Goal: Information Seeking & Learning: Stay updated

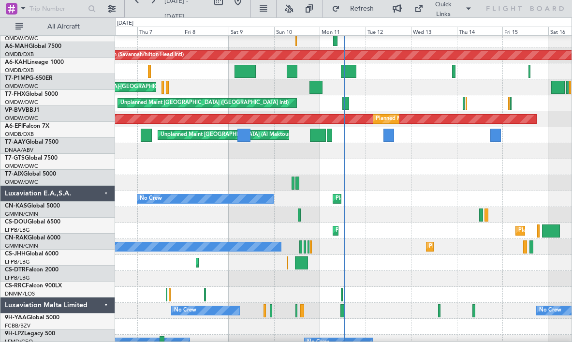
scroll to position [674, 0]
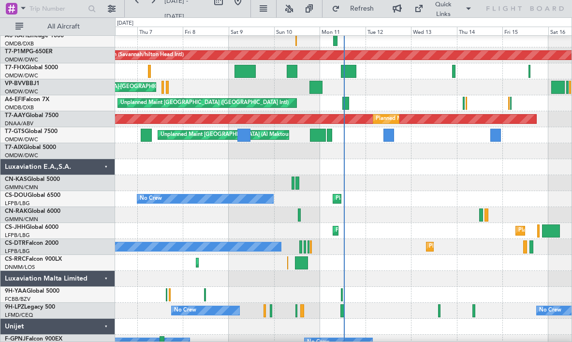
click at [106, 166] on div "Luxaviation E.A.,S.A." at bounding box center [57, 167] width 115 height 16
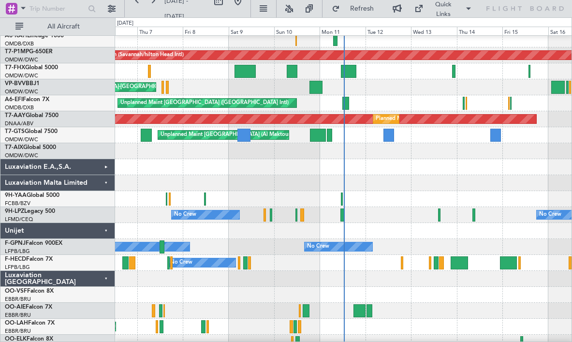
click at [105, 231] on div "Unijet" at bounding box center [57, 231] width 115 height 16
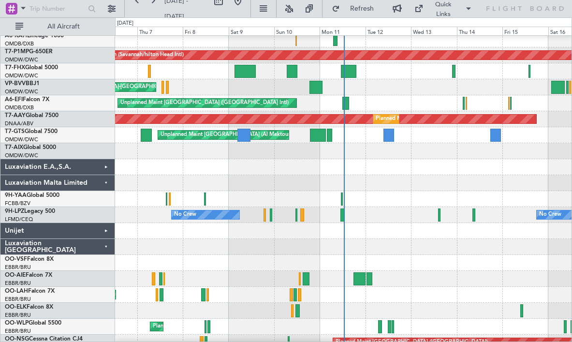
click at [104, 248] on div "Luxaviation [GEOGRAPHIC_DATA]" at bounding box center [57, 247] width 115 height 16
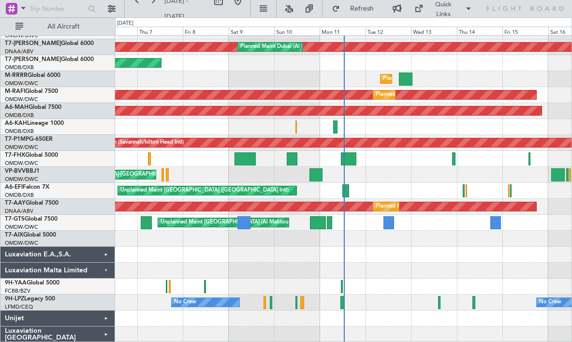
click at [102, 267] on div "Luxaviation Malta Limited" at bounding box center [57, 270] width 115 height 16
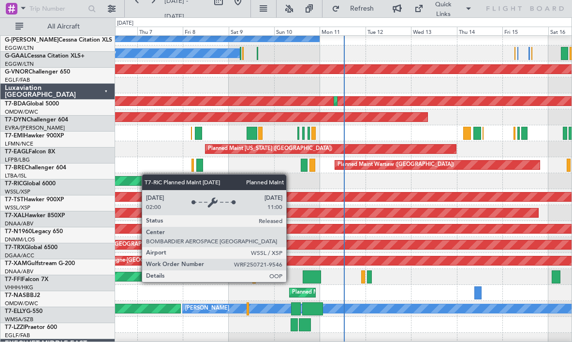
scroll to position [223, 0]
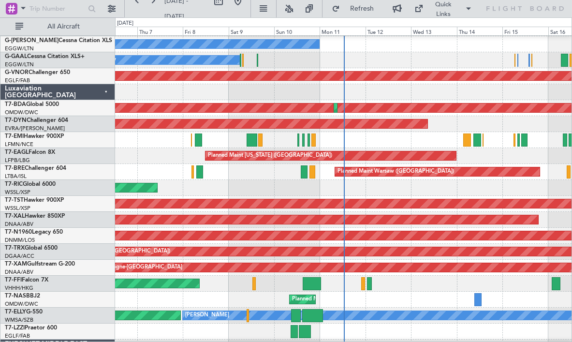
click at [102, 93] on div "Luxaviation [GEOGRAPHIC_DATA]" at bounding box center [57, 92] width 115 height 16
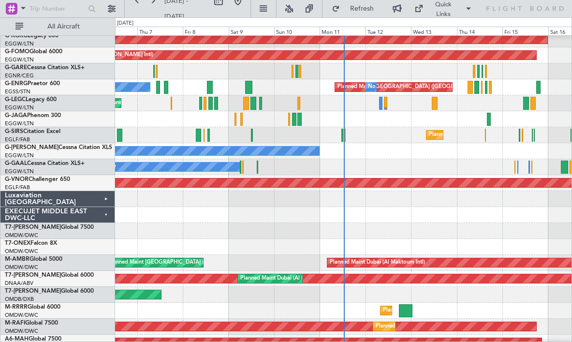
scroll to position [115, 0]
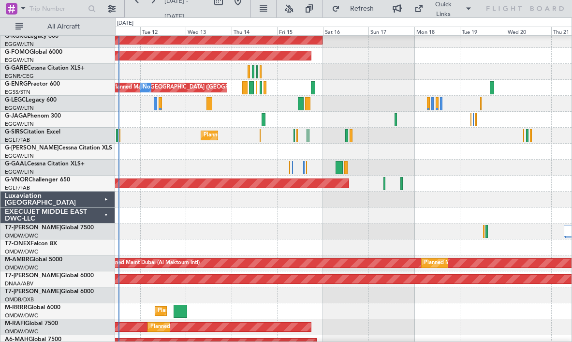
click at [96, 203] on div "AOG Maint [GEOGRAPHIC_DATA] (Ataturk) Planned Maint Windsor Locks ([PERSON_NAME…" at bounding box center [286, 179] width 572 height 324
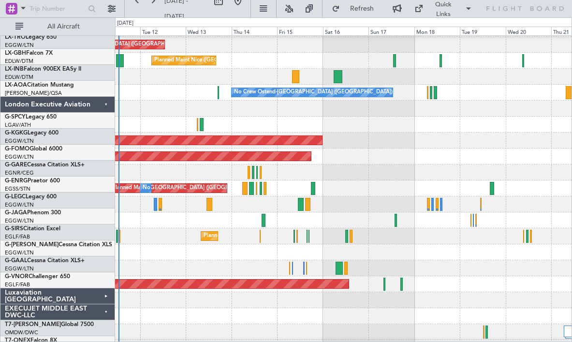
scroll to position [0, 0]
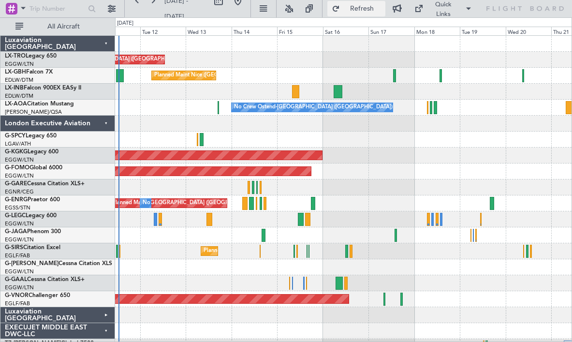
click at [363, 12] on span "Refresh" at bounding box center [362, 8] width 41 height 7
click at [166, 253] on div "Planned Maint [GEOGRAPHIC_DATA] ([GEOGRAPHIC_DATA])" at bounding box center [343, 251] width 456 height 16
click at [375, 13] on button "Refresh" at bounding box center [356, 8] width 58 height 15
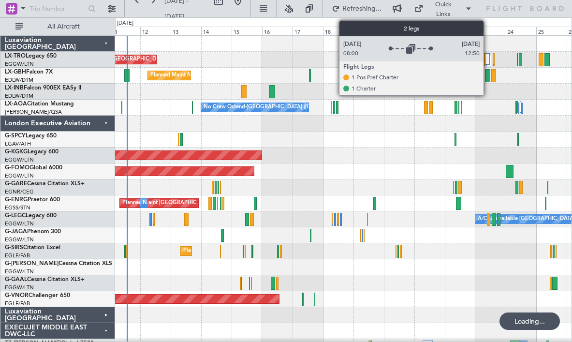
click at [488, 59] on div at bounding box center [487, 59] width 5 height 12
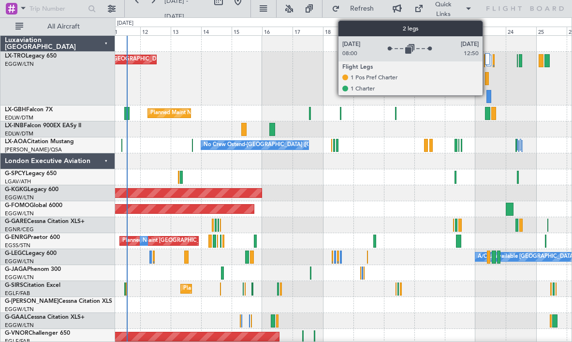
click at [487, 60] on div at bounding box center [487, 59] width 5 height 12
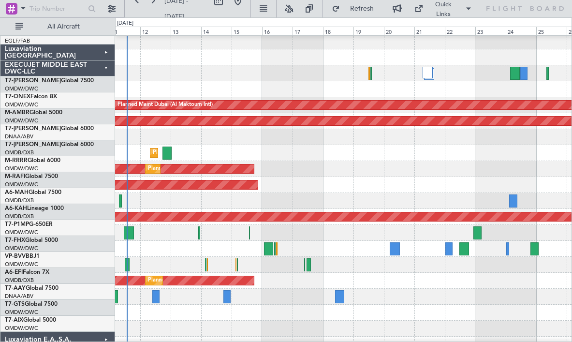
scroll to position [259, 0]
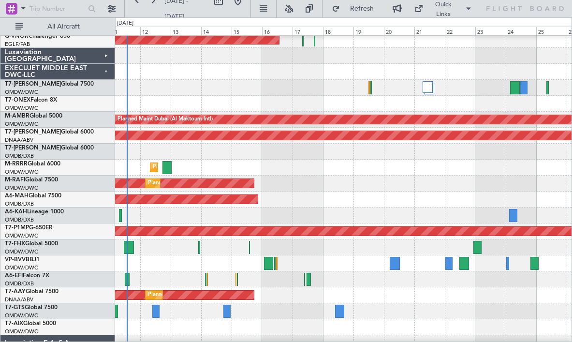
click at [102, 71] on div "EXECUJET MIDDLE EAST DWC-LLC" at bounding box center [57, 72] width 115 height 16
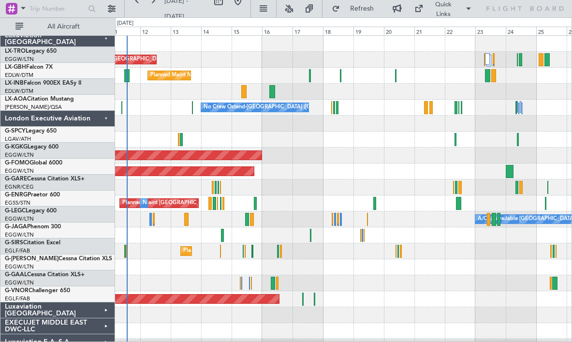
scroll to position [0, 0]
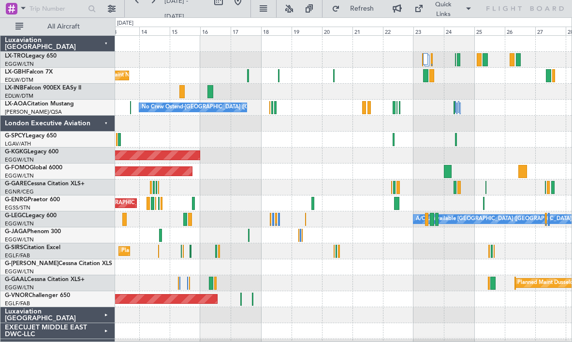
click at [354, 131] on div at bounding box center [343, 123] width 456 height 16
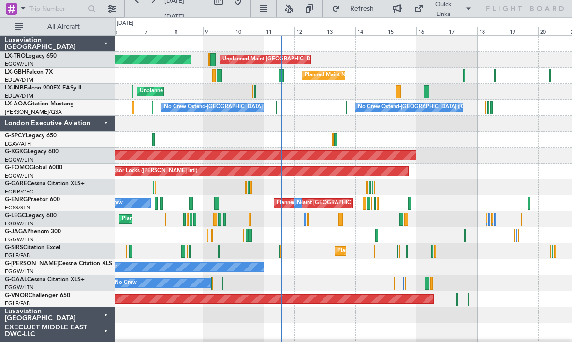
click at [474, 152] on div "AOG Maint [GEOGRAPHIC_DATA] (Ataturk)" at bounding box center [343, 155] width 456 height 16
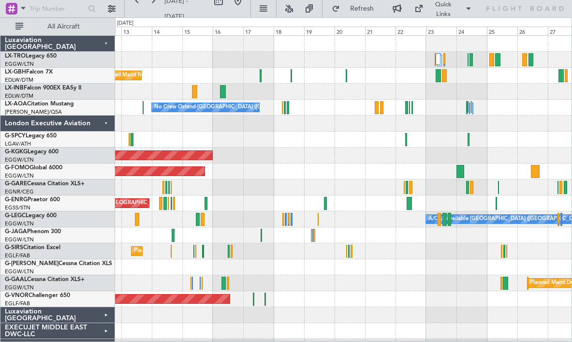
click at [232, 131] on div at bounding box center [343, 139] width 456 height 16
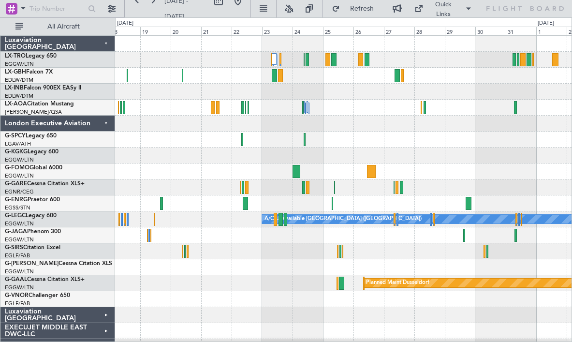
click at [346, 124] on div at bounding box center [343, 123] width 456 height 16
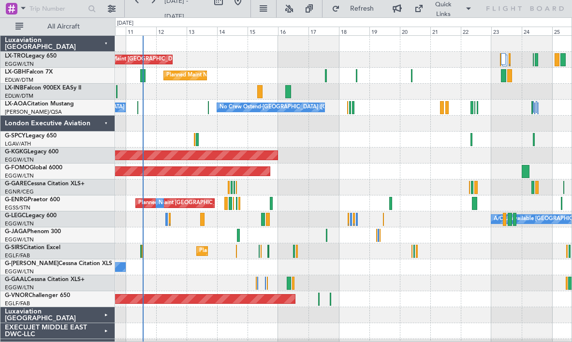
click at [404, 142] on div at bounding box center [343, 139] width 456 height 16
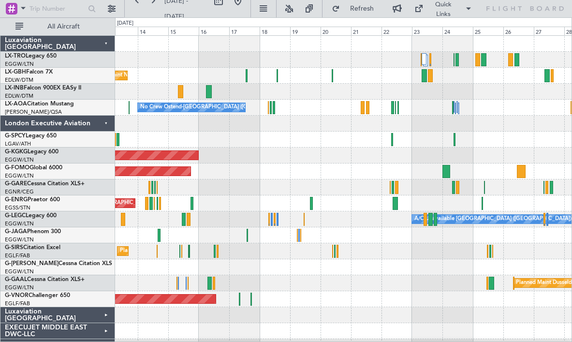
click at [335, 124] on div at bounding box center [343, 123] width 456 height 16
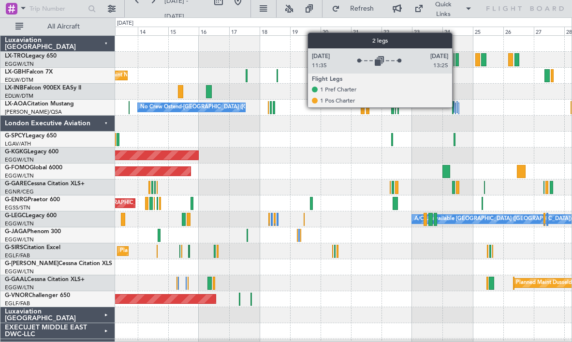
click at [455, 107] on div at bounding box center [455, 108] width 1 height 12
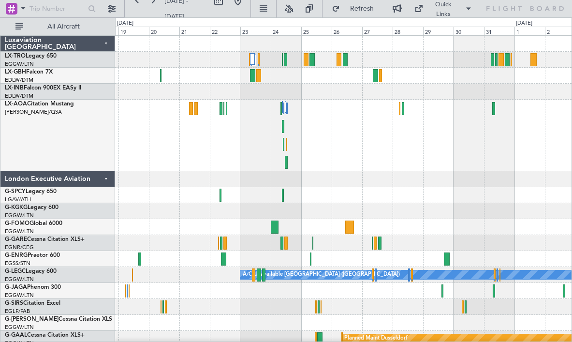
click at [311, 138] on div "No Crew No Crew Ostend-[GEOGRAPHIC_DATA] (Ostend)" at bounding box center [343, 136] width 456 height 72
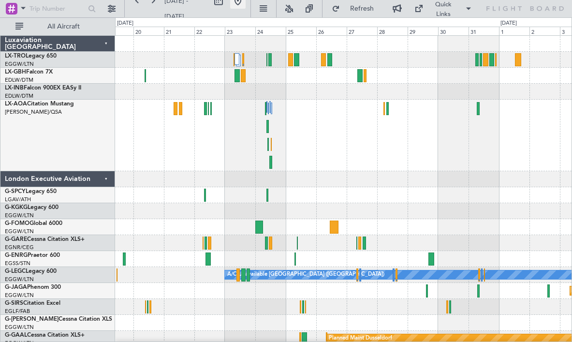
click at [245, 3] on button at bounding box center [237, 0] width 15 height 15
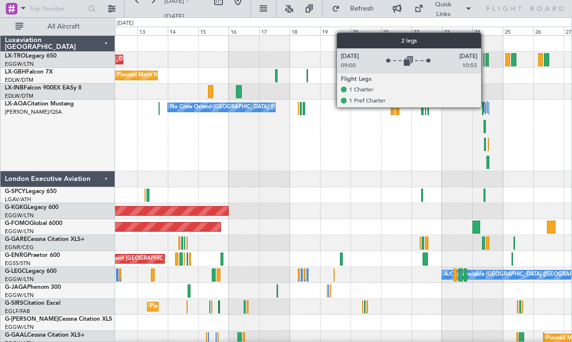
click at [485, 107] on div at bounding box center [485, 108] width 1 height 12
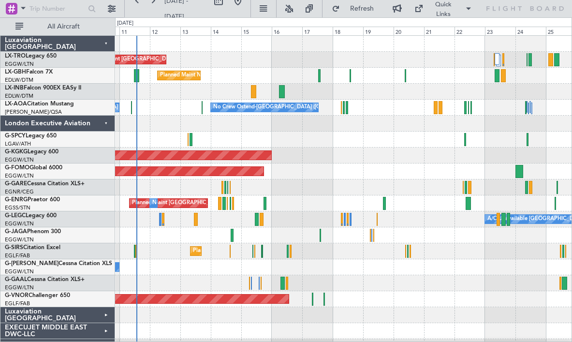
click at [344, 194] on div "Unplanned Maint [GEOGRAPHIC_DATA] ([GEOGRAPHIC_DATA]) Planned Maint [GEOGRAPHIC…" at bounding box center [343, 219] width 456 height 367
click at [376, 16] on button "Refresh" at bounding box center [356, 8] width 58 height 15
click at [363, 142] on div at bounding box center [343, 139] width 456 height 16
